Goal: Answer question/provide support: Share knowledge or assist other users

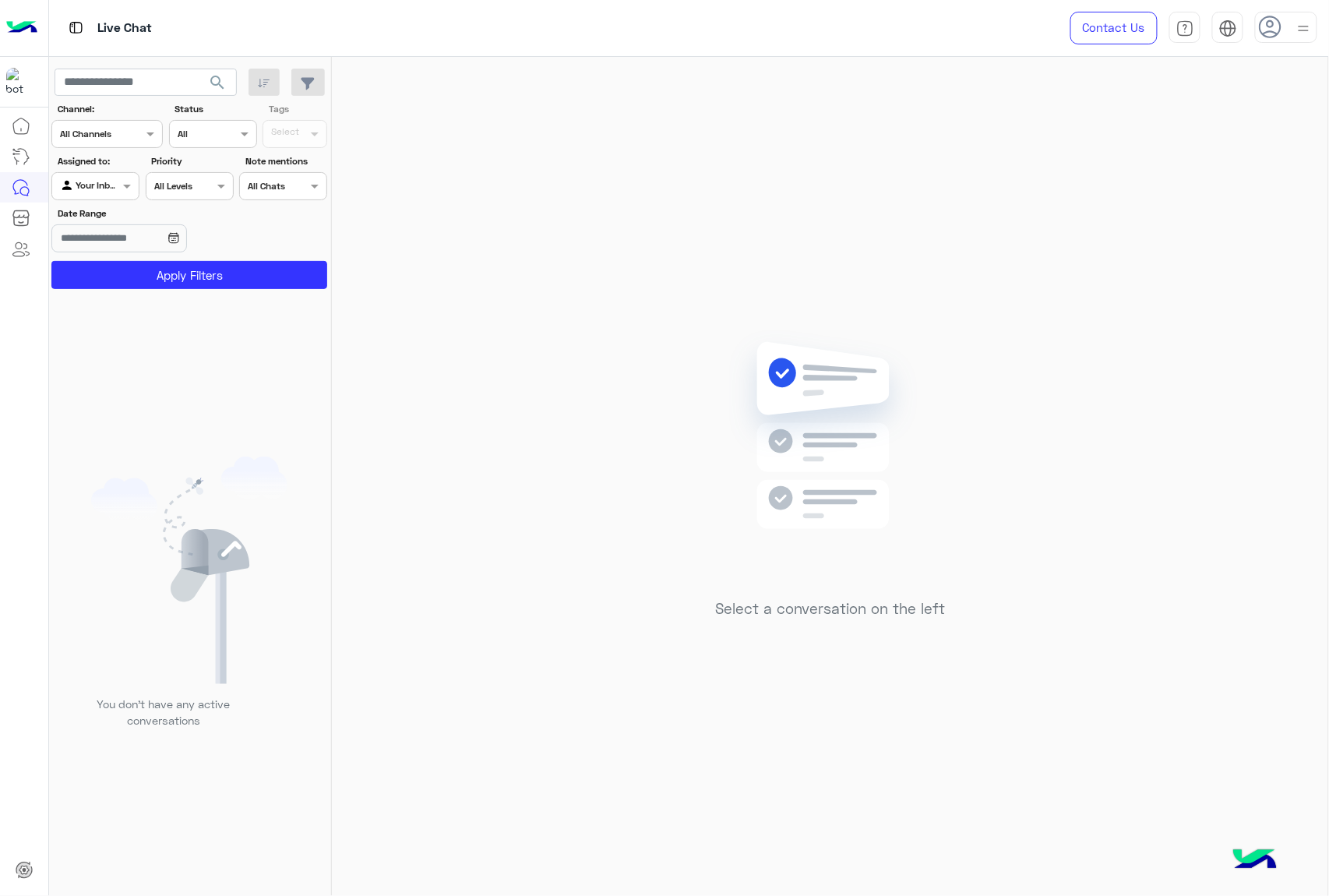
click at [1273, 29] on icon at bounding box center [1270, 27] width 23 height 23
click at [1004, 171] on div "Select a conversation on the left" at bounding box center [831, 479] width 997 height 845
click at [1272, 19] on icon at bounding box center [1270, 27] width 23 height 23
click at [1272, 19] on icon at bounding box center [1271, 28] width 23 height 23
click at [87, 185] on div "Live Chat" at bounding box center [82, 188] width 68 height 25
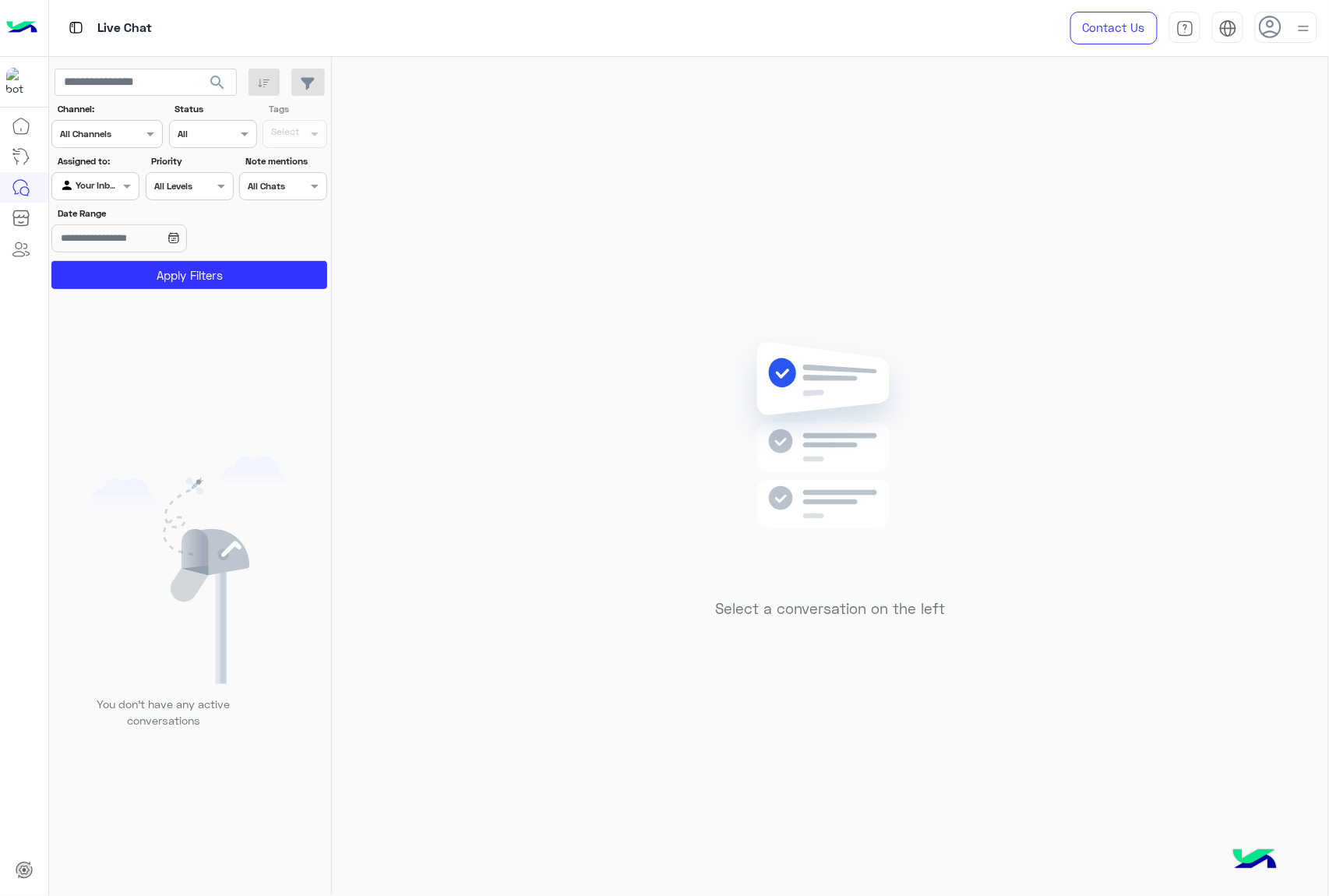
click at [109, 183] on div at bounding box center [95, 183] width 86 height 14
click at [105, 245] on b "Unassigned" at bounding box center [106, 247] width 60 height 13
click at [190, 269] on button "Apply Filters" at bounding box center [189, 275] width 276 height 28
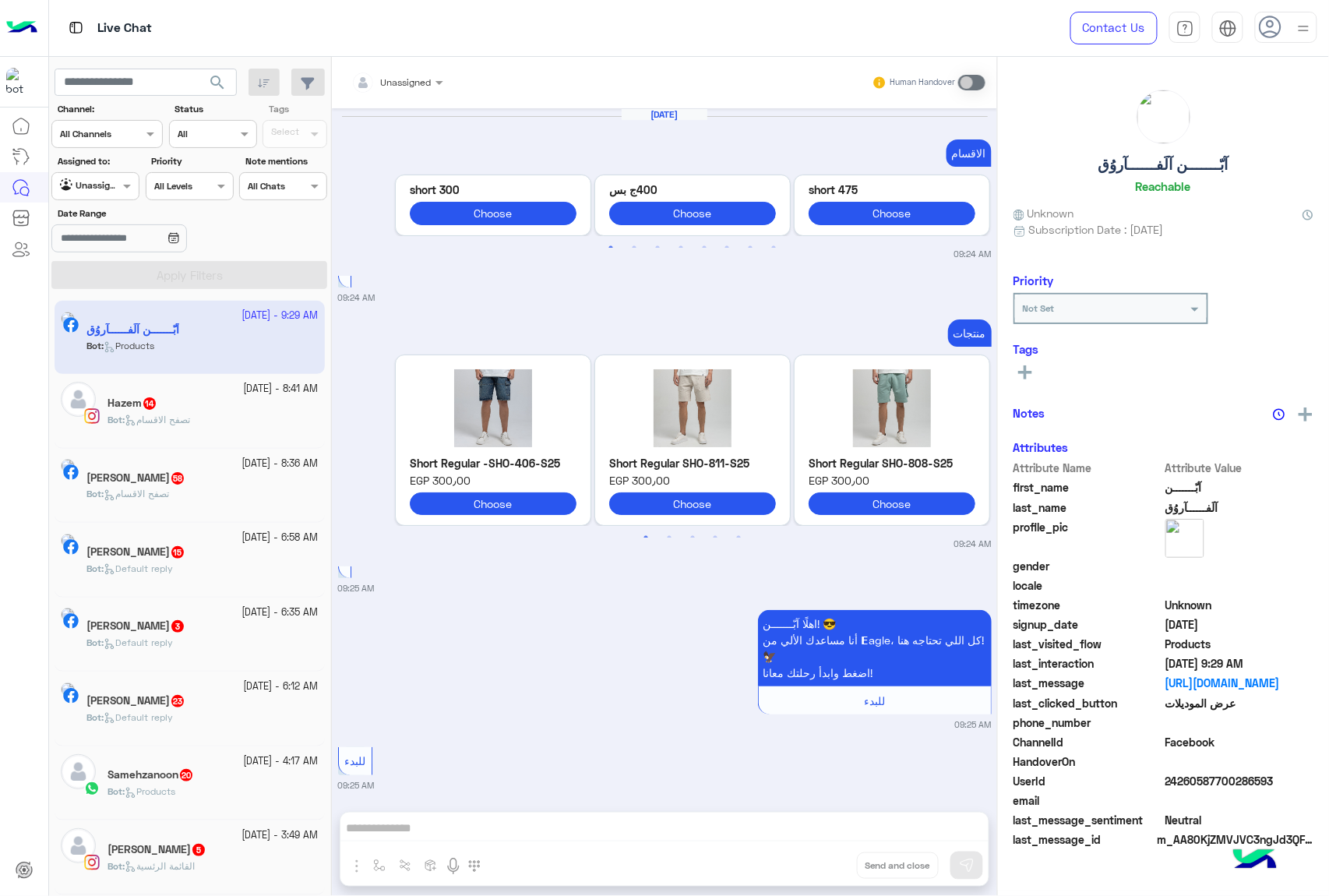
scroll to position [2643, 0]
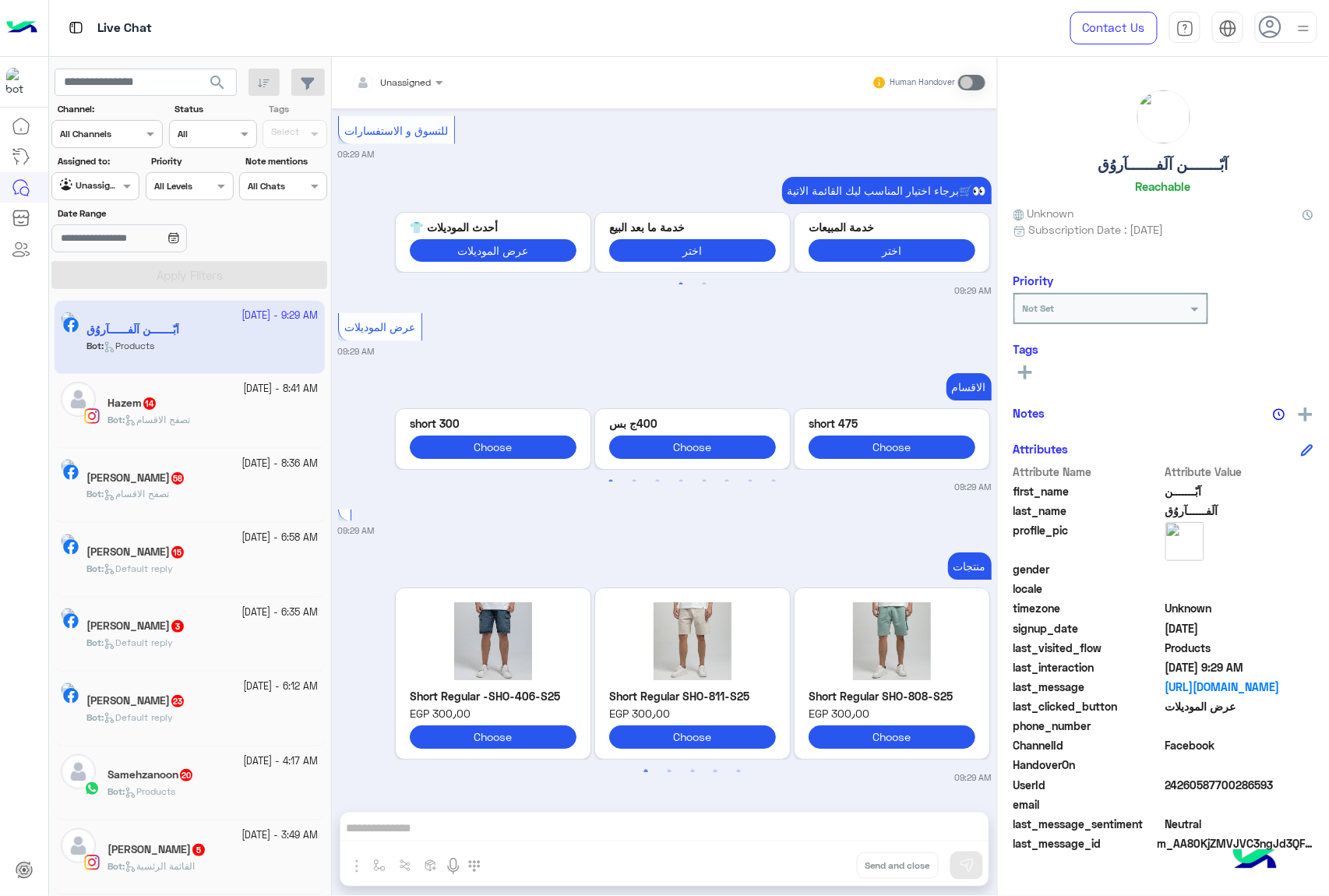
click at [423, 85] on div at bounding box center [398, 79] width 108 height 14
click at [411, 85] on div at bounding box center [398, 79] width 108 height 14
click at [433, 83] on span at bounding box center [441, 82] width 19 height 16
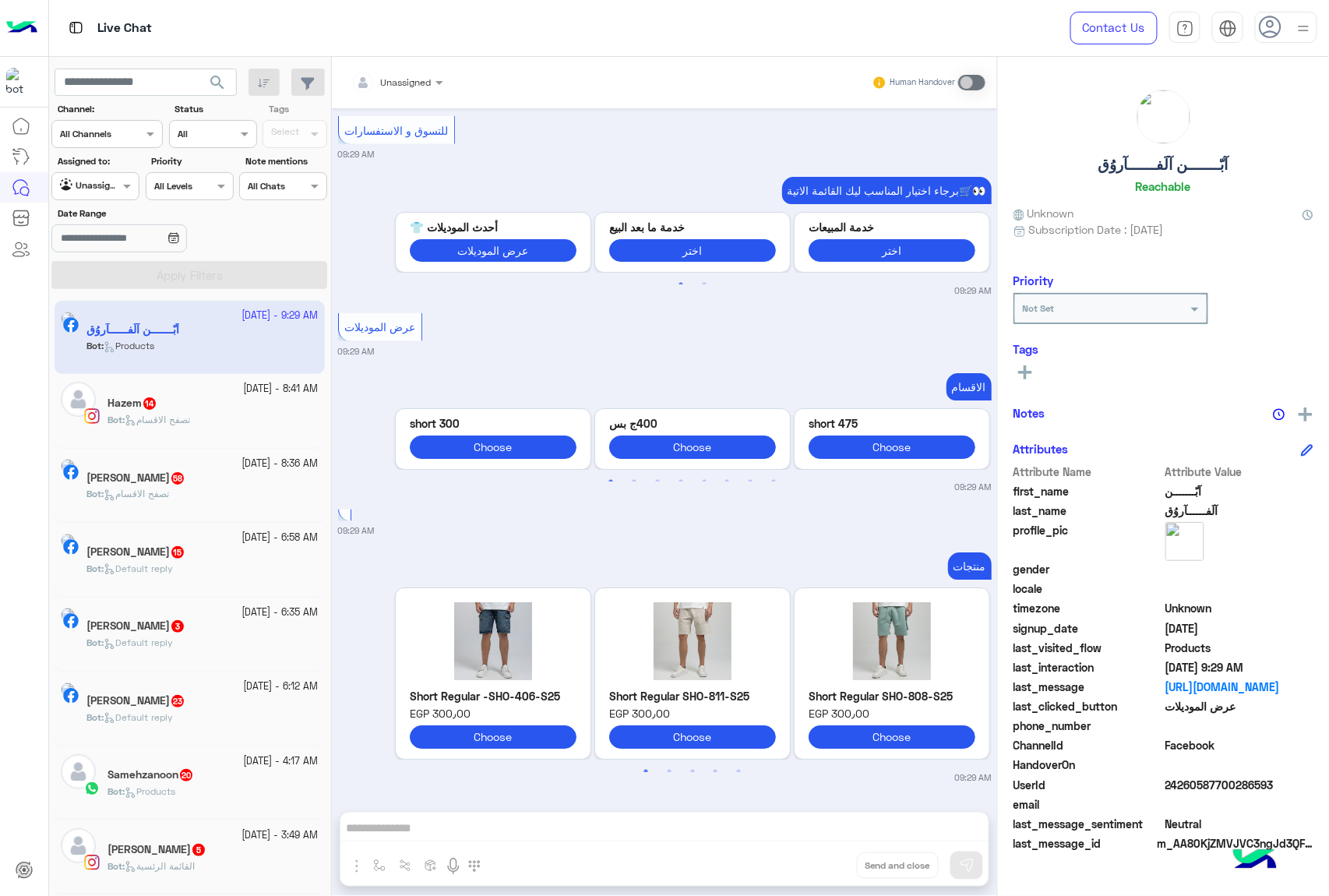
click at [402, 88] on div "Unassigned" at bounding box center [406, 83] width 51 height 14
click at [415, 81] on div at bounding box center [398, 79] width 108 height 14
click at [125, 185] on span at bounding box center [129, 185] width 19 height 16
click at [85, 283] on div "Your Inbox" at bounding box center [97, 278] width 90 height 31
click at [130, 266] on button "Apply Filters" at bounding box center [189, 275] width 276 height 28
